Goal: Transaction & Acquisition: Book appointment/travel/reservation

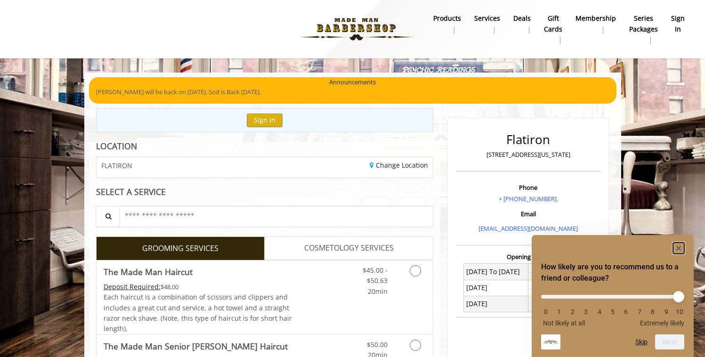
click at [676, 248] on rect "Hide survey" at bounding box center [678, 248] width 11 height 11
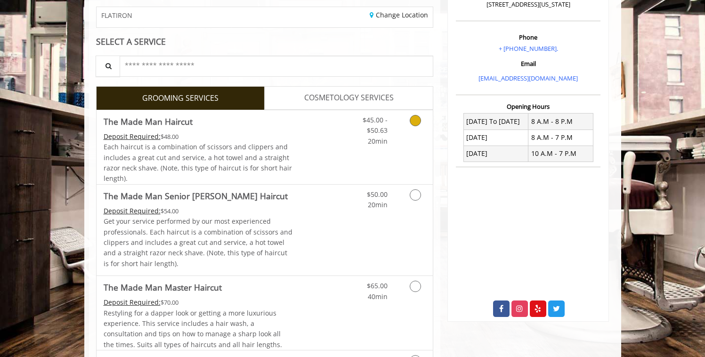
scroll to position [163, 0]
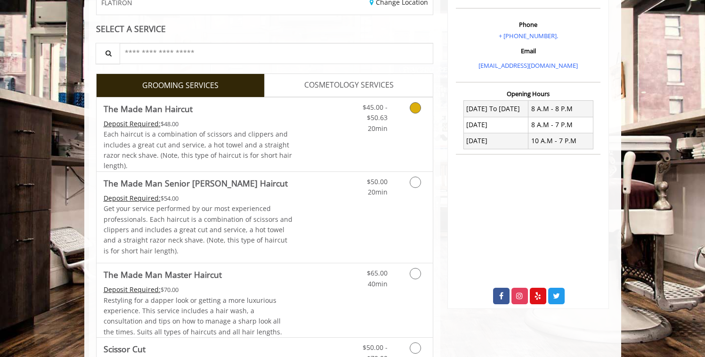
click at [306, 135] on link "Discounted Price" at bounding box center [321, 135] width 56 height 74
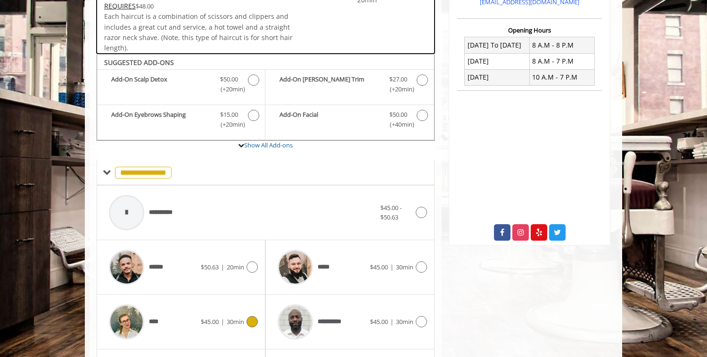
scroll to position [226, 0]
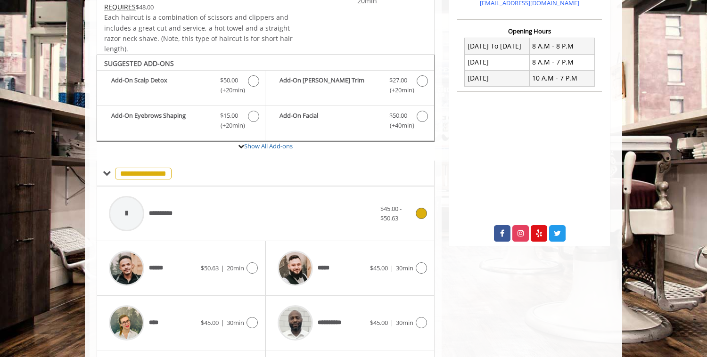
click at [225, 199] on div "**********" at bounding box center [242, 213] width 276 height 45
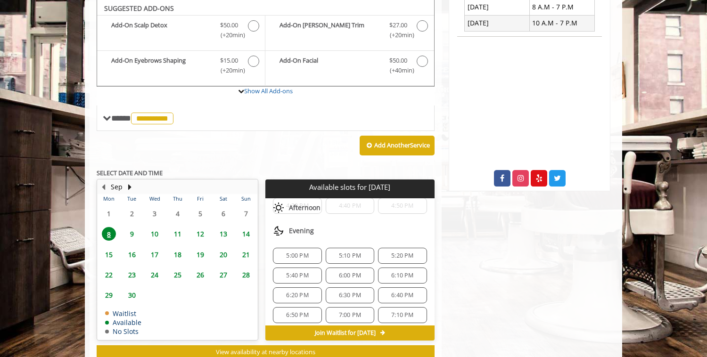
scroll to position [336, 0]
click at [405, 253] on span "5:20 PM" at bounding box center [402, 254] width 22 height 8
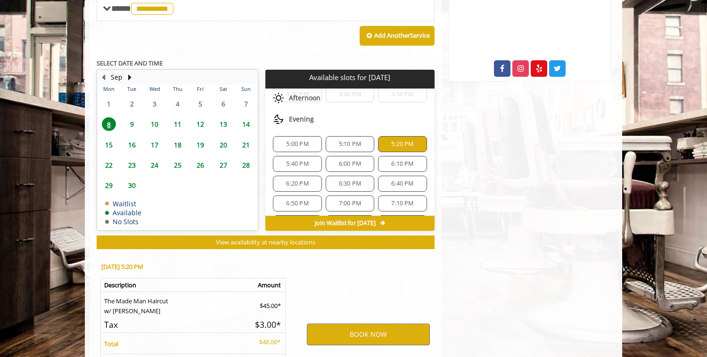
scroll to position [481, 0]
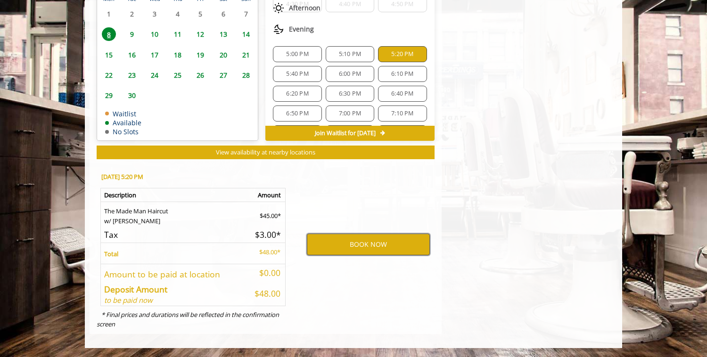
click at [367, 240] on button "BOOK NOW" at bounding box center [368, 245] width 123 height 22
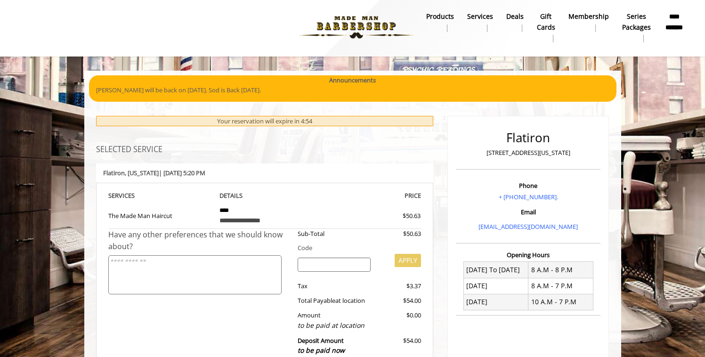
scroll to position [0, 0]
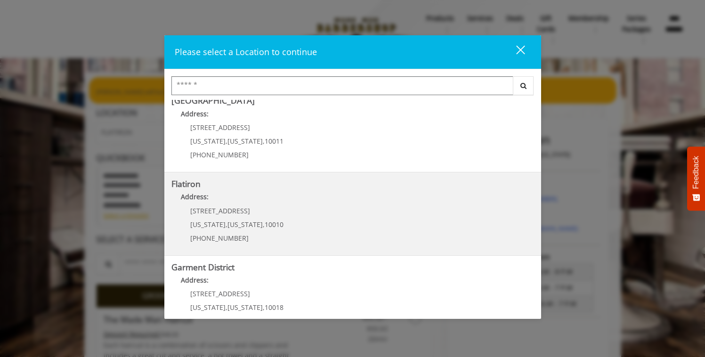
scroll to position [178, 0]
click at [243, 213] on p "[STREET_ADDRESS]" at bounding box center [236, 210] width 93 height 7
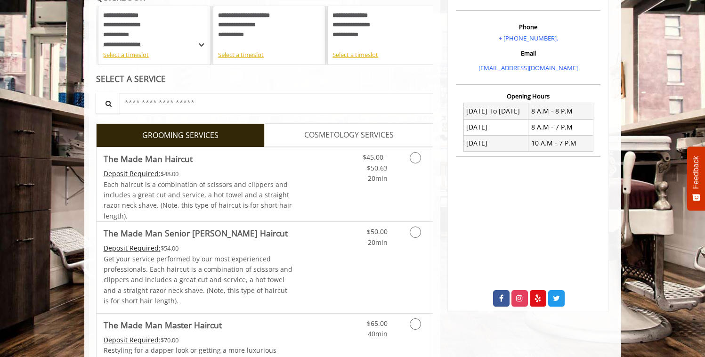
scroll to position [253, 0]
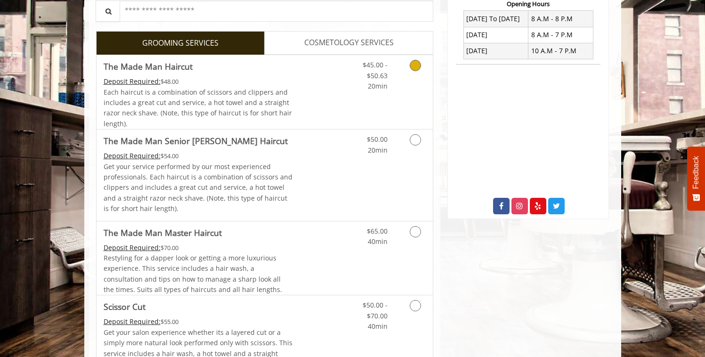
click at [322, 97] on link "Discounted Price" at bounding box center [321, 92] width 56 height 74
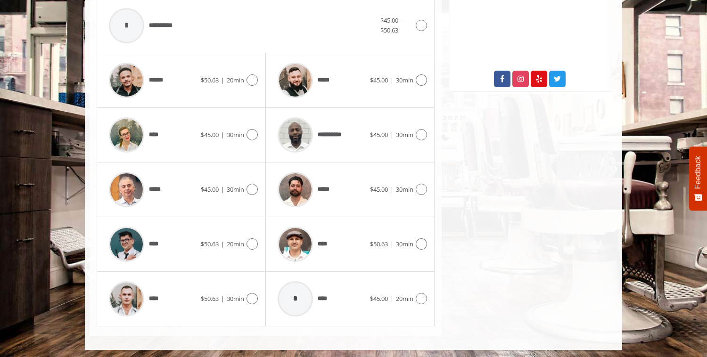
scroll to position [382, 0]
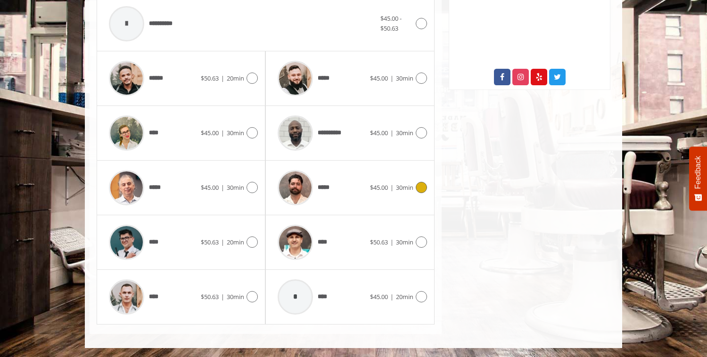
click at [338, 195] on div "*****" at bounding box center [321, 187] width 97 height 45
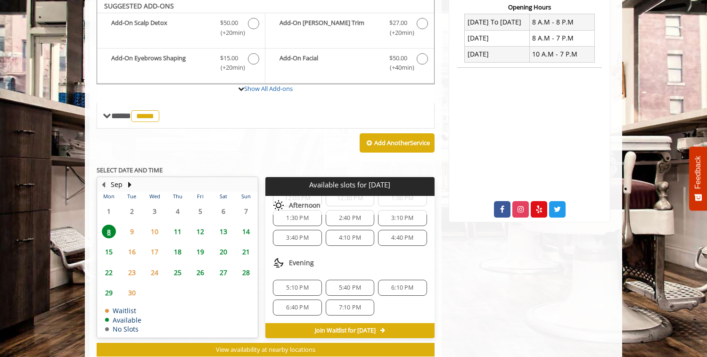
scroll to position [247, 0]
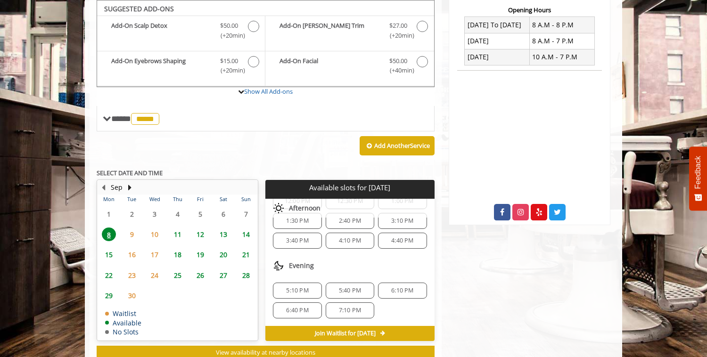
click at [295, 288] on span "5:10 PM" at bounding box center [297, 291] width 22 height 8
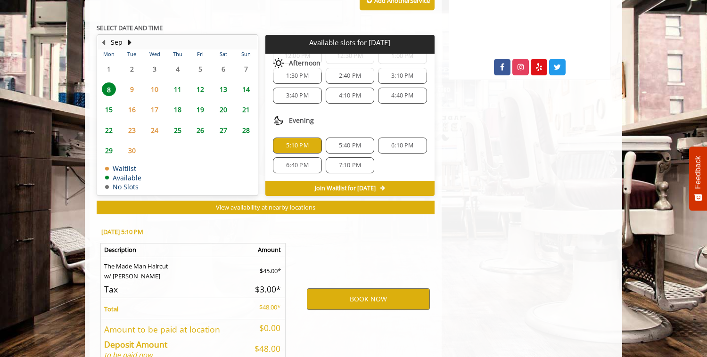
scroll to position [447, 0]
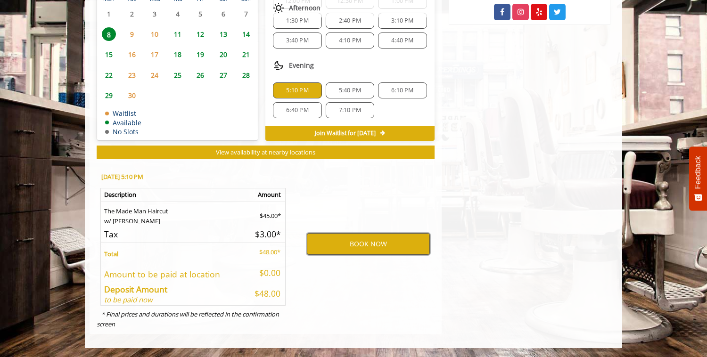
click at [363, 250] on button "BOOK NOW" at bounding box center [368, 244] width 123 height 22
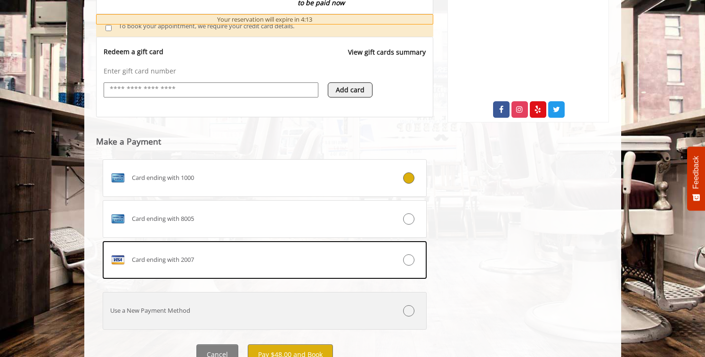
scroll to position [391, 0]
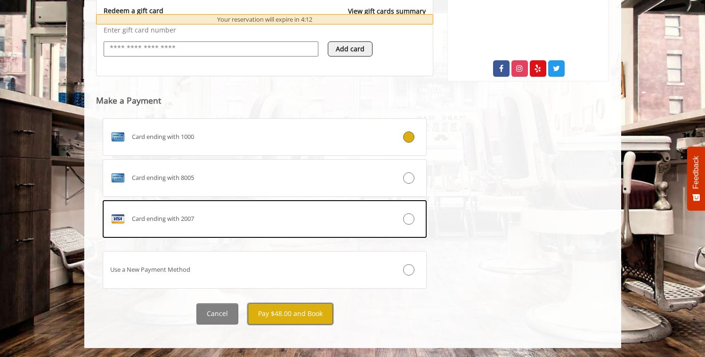
click at [289, 311] on button "Pay $48.00 and Book" at bounding box center [290, 313] width 85 height 21
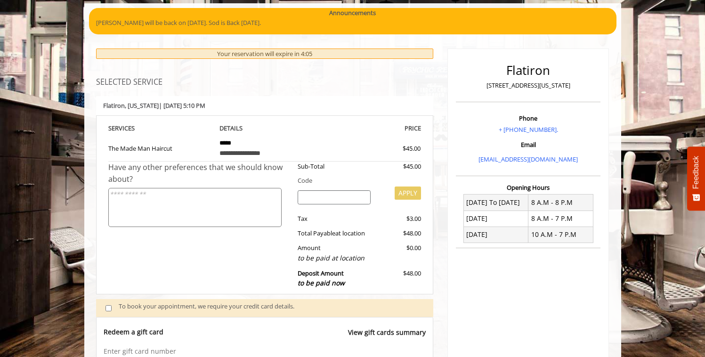
scroll to position [0, 0]
